Goal: Information Seeking & Learning: Learn about a topic

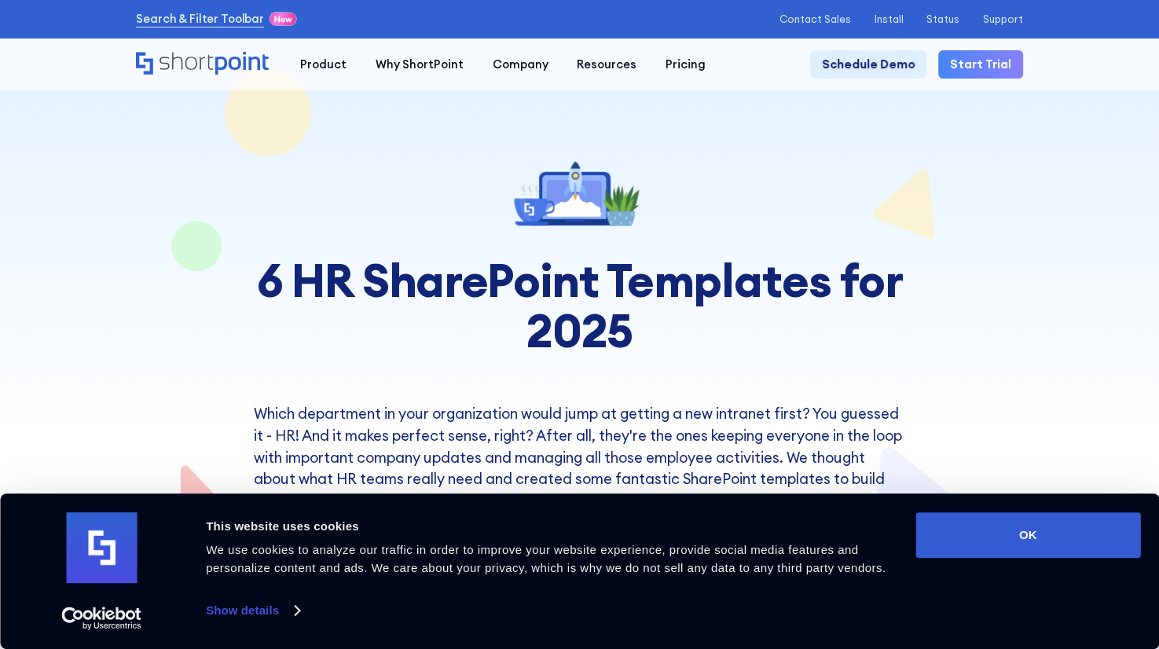
scroll to position [157, 0]
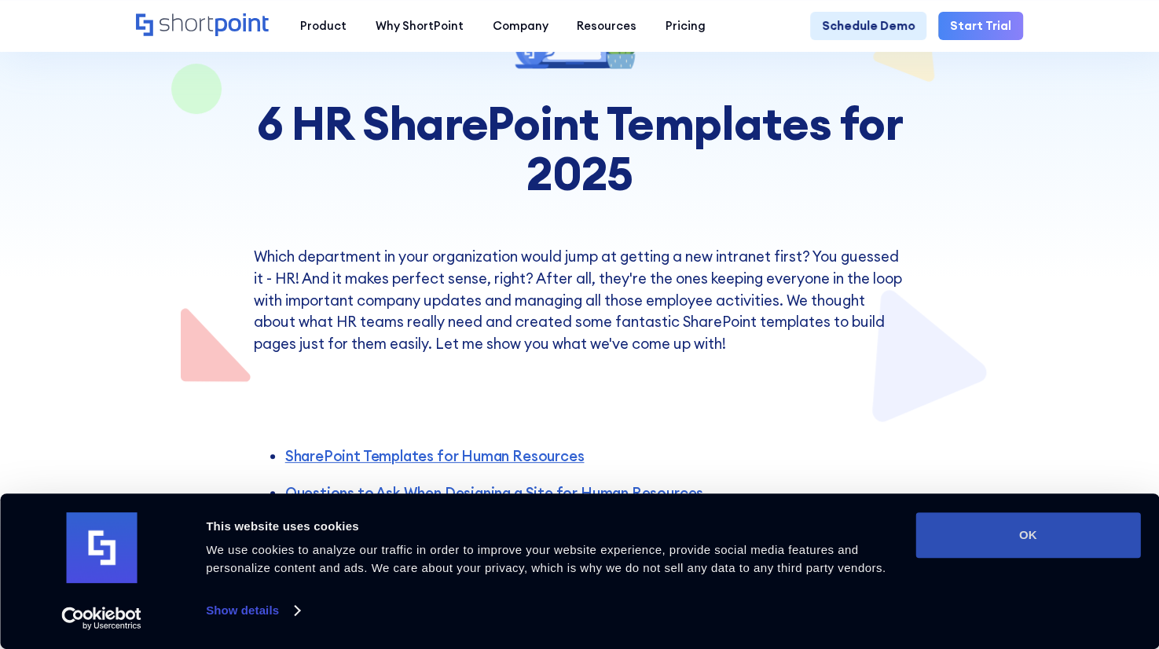
click at [985, 536] on button "OK" at bounding box center [1027, 535] width 225 height 46
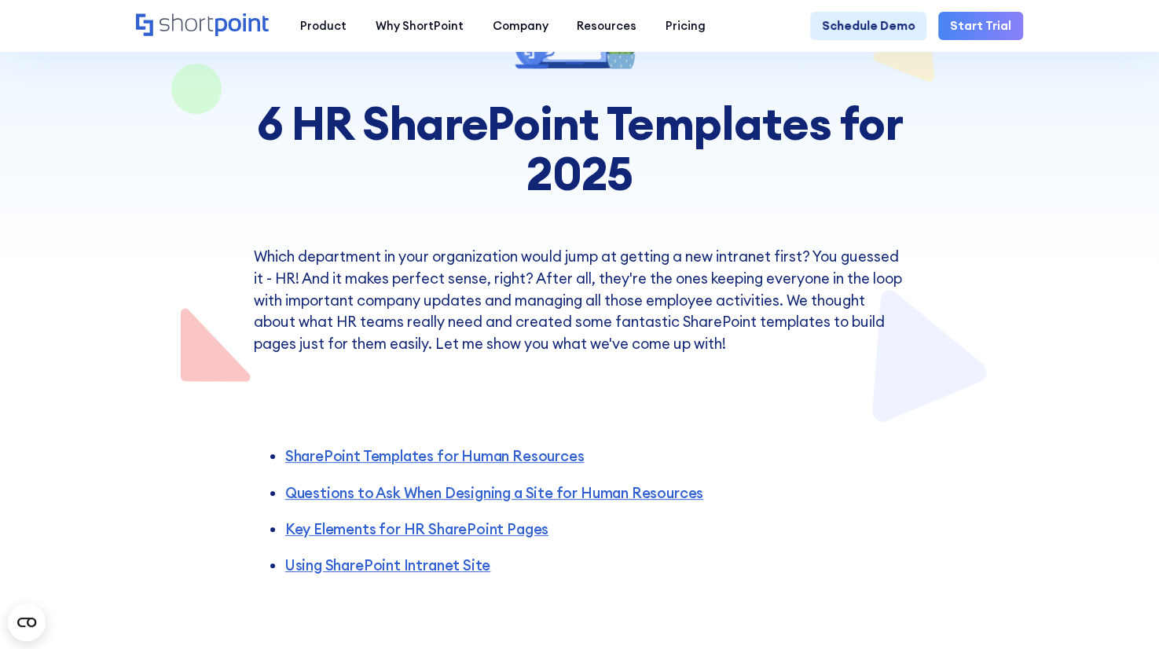
scroll to position [0, 0]
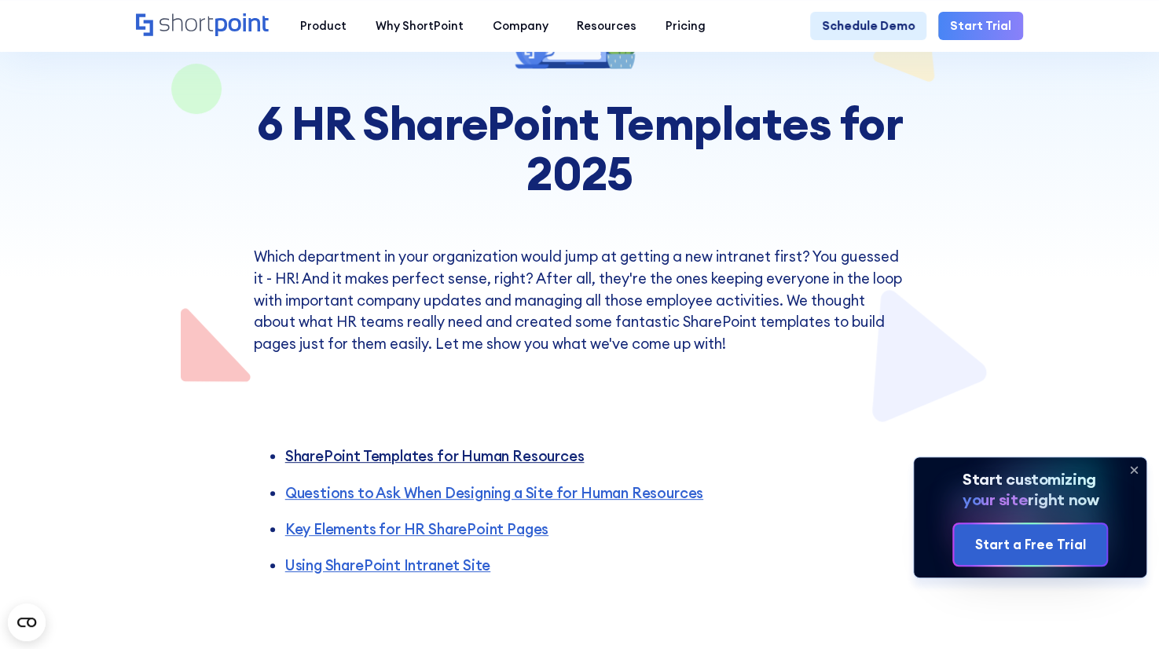
click at [406, 460] on link "SharePoint Templates for Human Resources" at bounding box center [434, 456] width 299 height 18
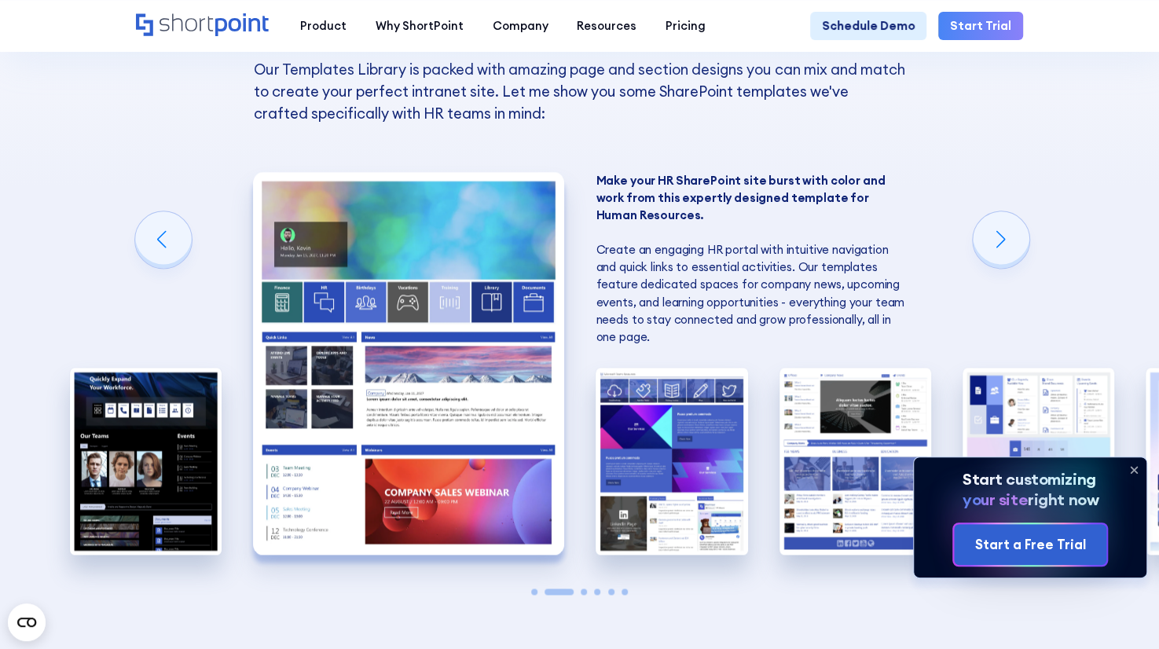
scroll to position [1164, 0]
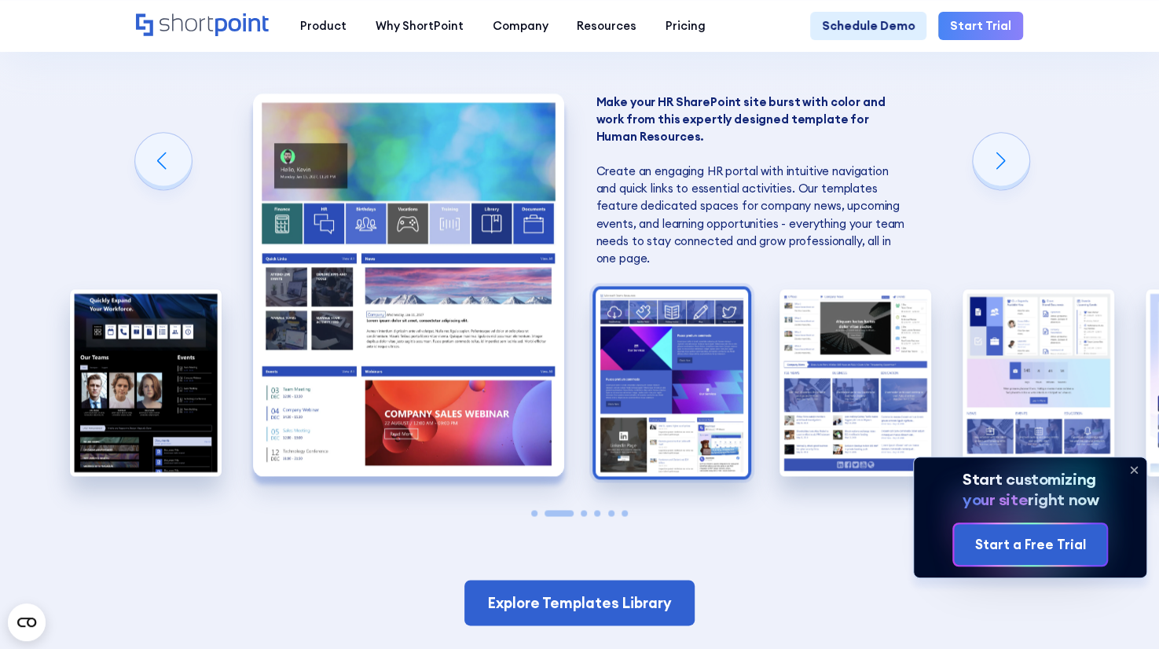
click at [713, 411] on img "3 / 6" at bounding box center [672, 382] width 152 height 186
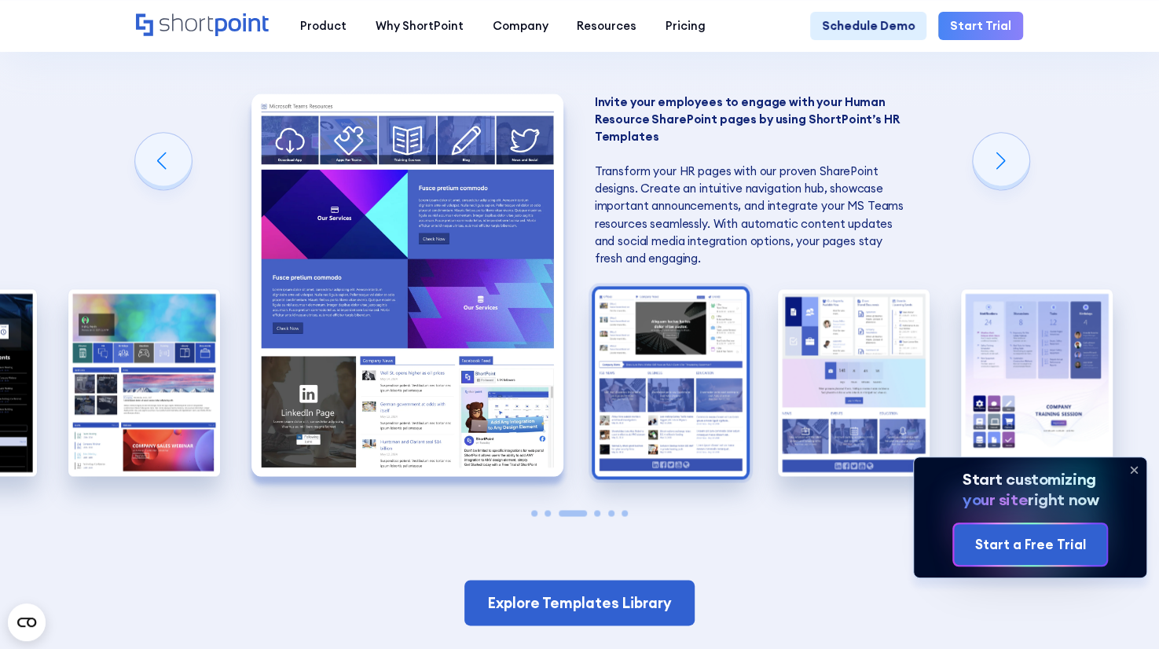
click at [722, 409] on img "4 / 6" at bounding box center [671, 382] width 152 height 186
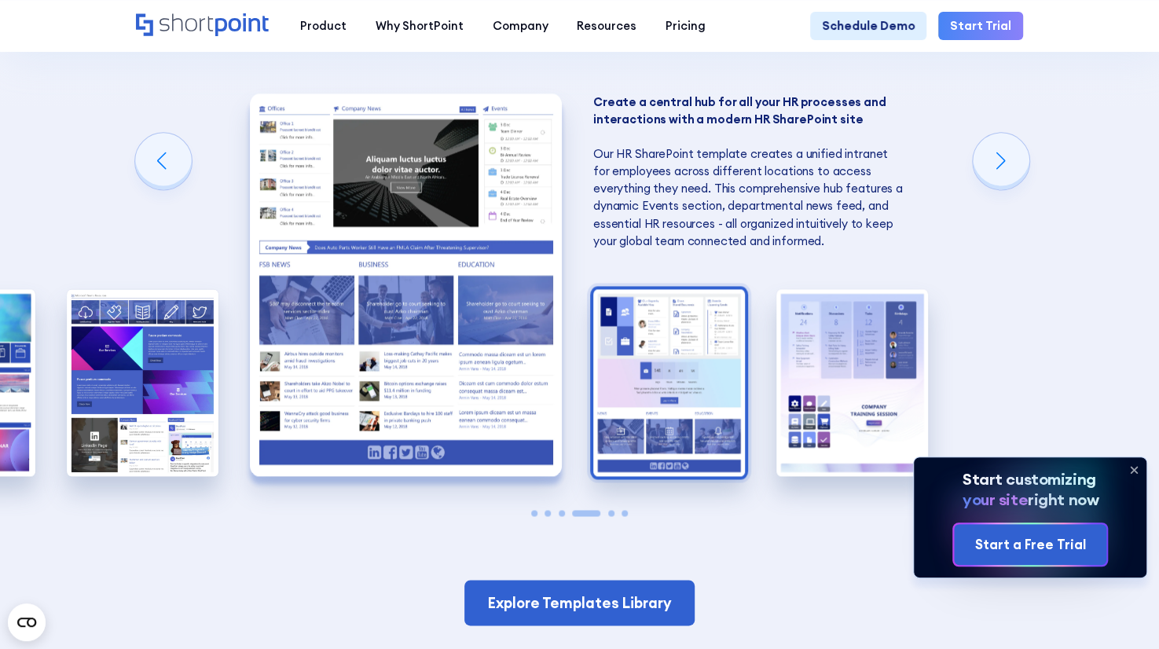
click at [665, 373] on img "5 / 6" at bounding box center [669, 382] width 152 height 186
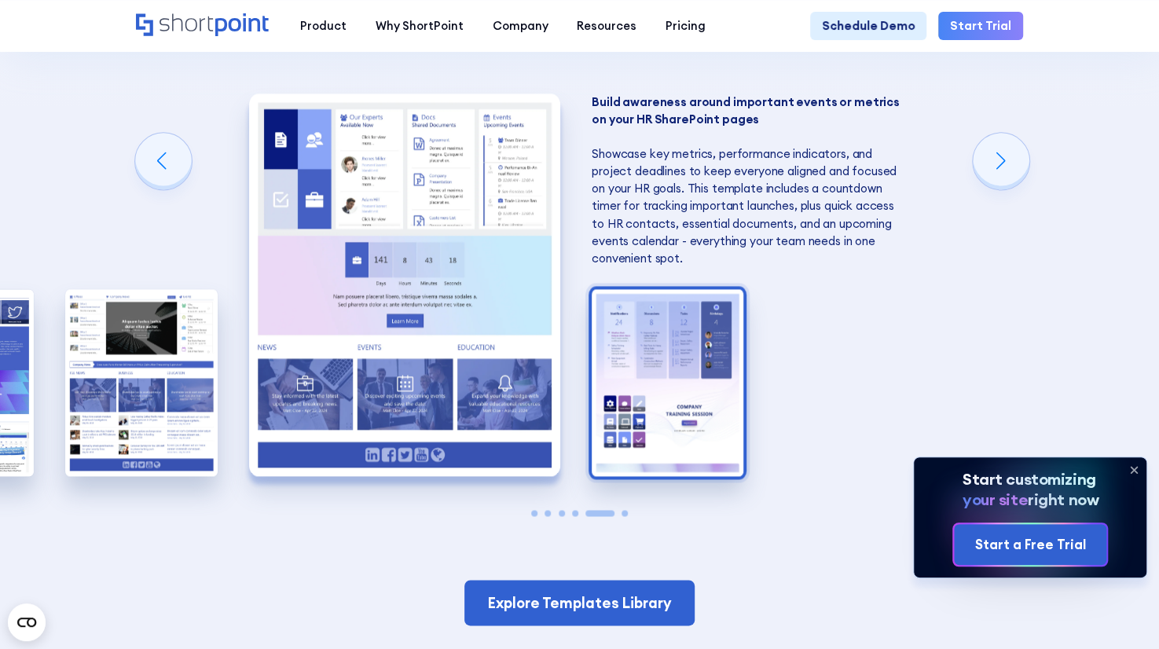
click at [688, 377] on img "6 / 6" at bounding box center [668, 382] width 152 height 186
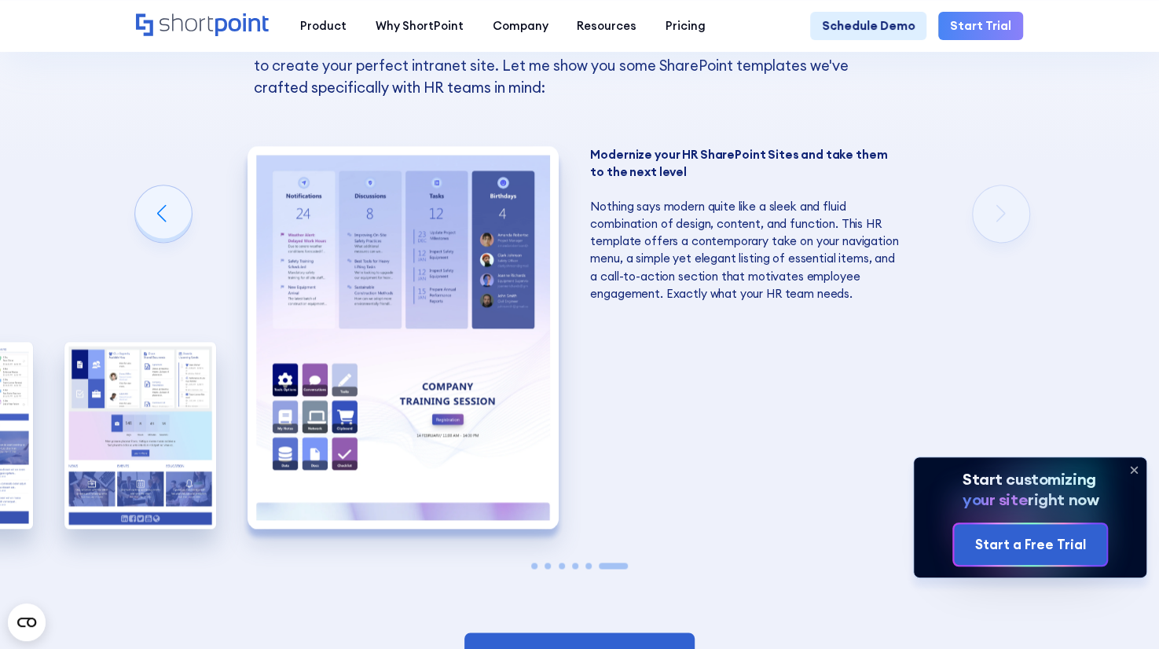
scroll to position [1033, 0]
